Goal: Navigation & Orientation: Find specific page/section

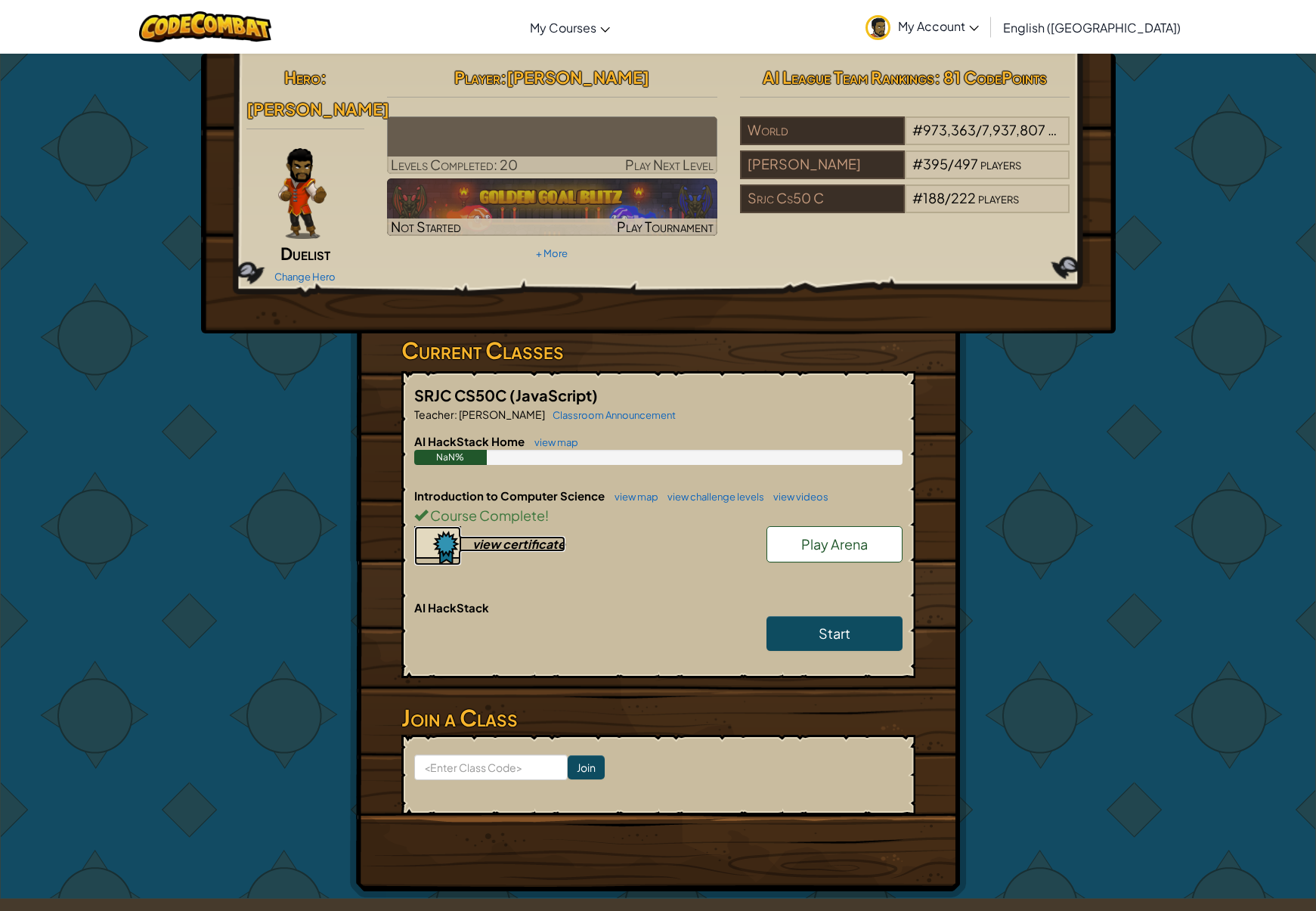
click at [525, 540] on div "view certificate" at bounding box center [519, 544] width 93 height 16
click at [979, 24] on span "My Account" at bounding box center [938, 26] width 81 height 16
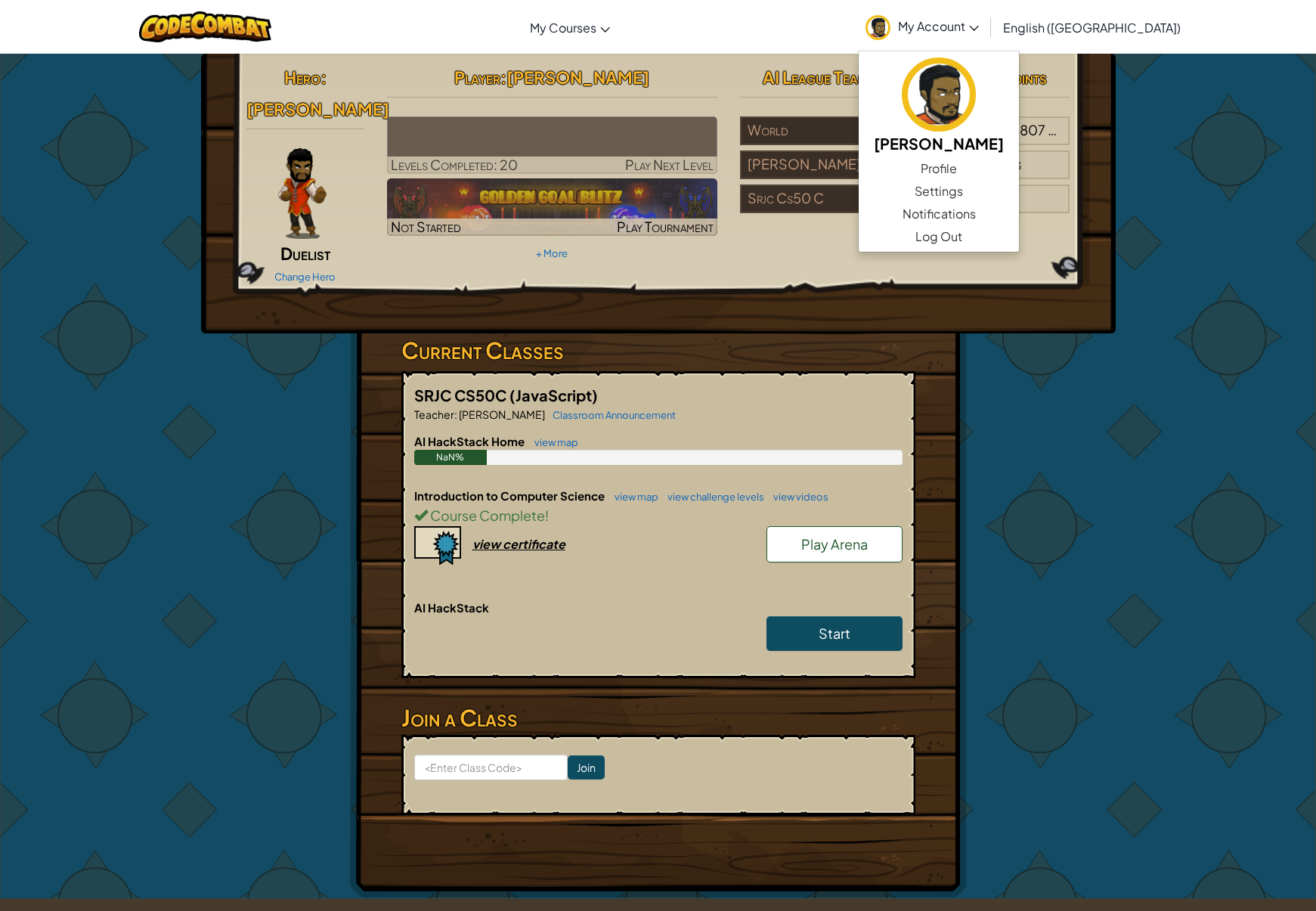
click at [847, 266] on div "Hero : [PERSON_NAME] Duelist Change Hero Player : [PERSON_NAME] Levels Complete…" at bounding box center [659, 174] width 847 height 227
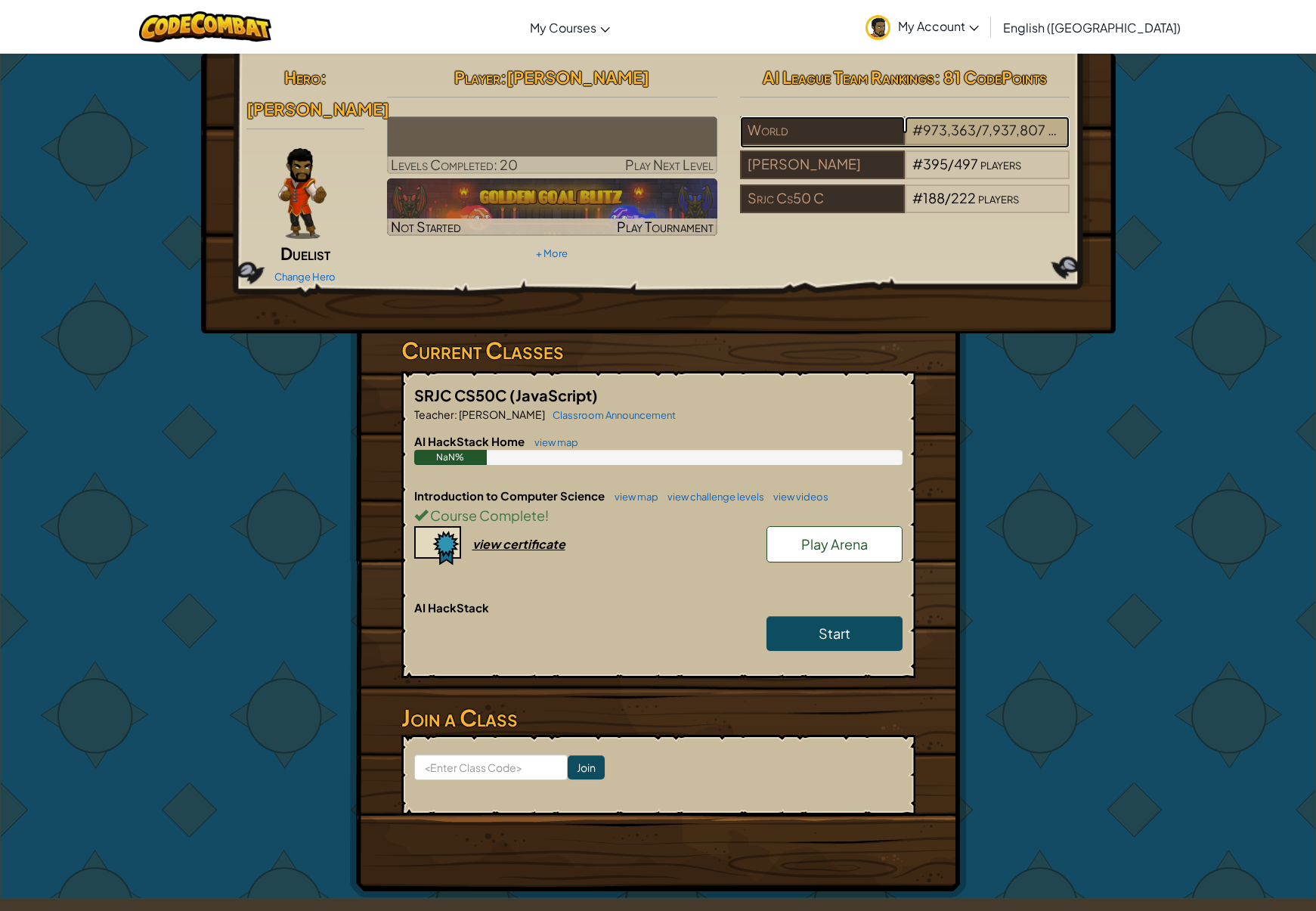
click at [941, 127] on span "973,363" at bounding box center [949, 129] width 53 height 18
